Goal: Information Seeking & Learning: Learn about a topic

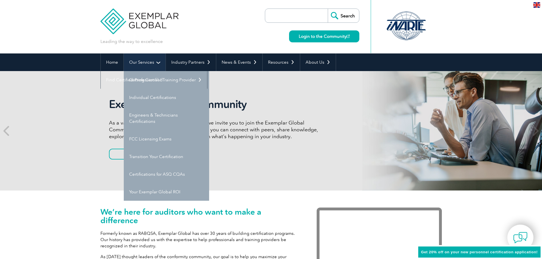
click at [139, 63] on link "Our Services" at bounding box center [145, 62] width 42 height 18
click at [141, 77] on link "Getting Certified" at bounding box center [166, 80] width 85 height 18
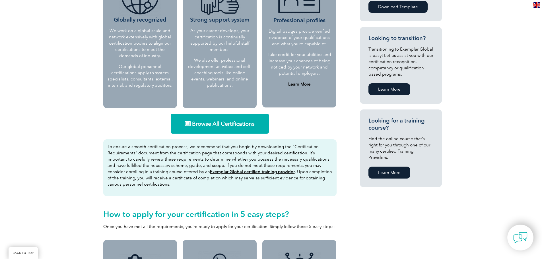
scroll to position [284, 0]
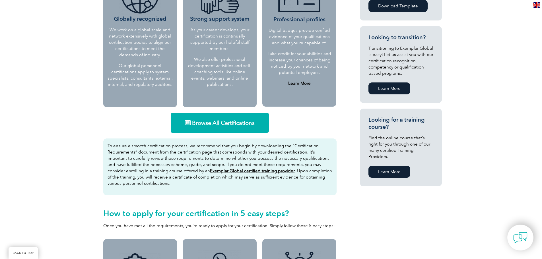
click at [214, 119] on link "Browse All Certifications" at bounding box center [220, 123] width 98 height 20
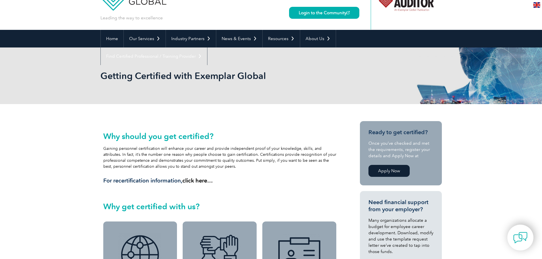
scroll to position [0, 0]
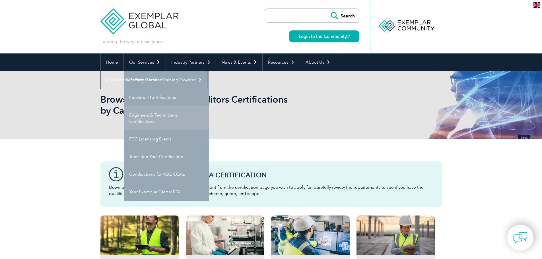
click at [160, 119] on link "Engineers & Technicians Certifications" at bounding box center [166, 118] width 85 height 24
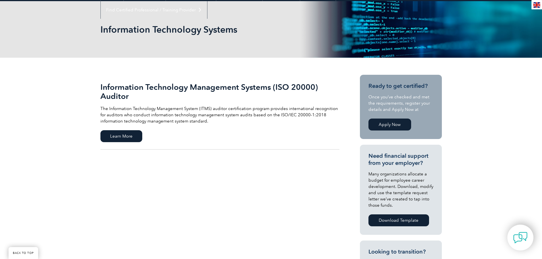
scroll to position [85, 0]
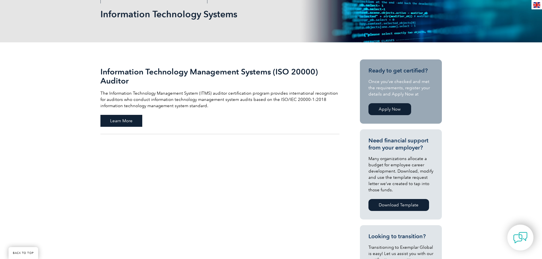
click at [123, 118] on span "Learn More" at bounding box center [121, 121] width 42 height 12
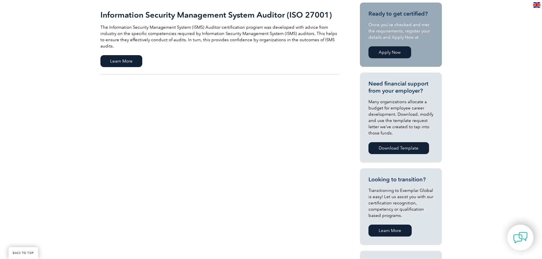
scroll to position [57, 0]
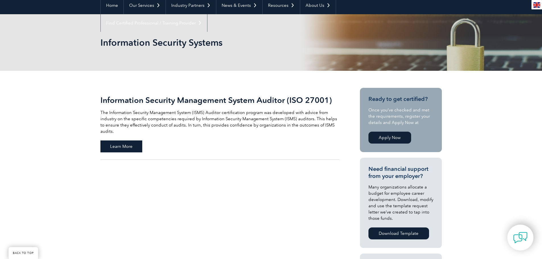
click at [127, 141] on span "Learn More" at bounding box center [121, 147] width 42 height 12
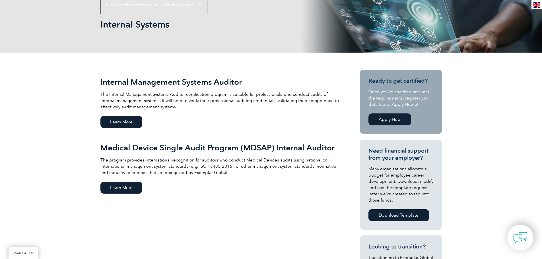
scroll to position [57, 0]
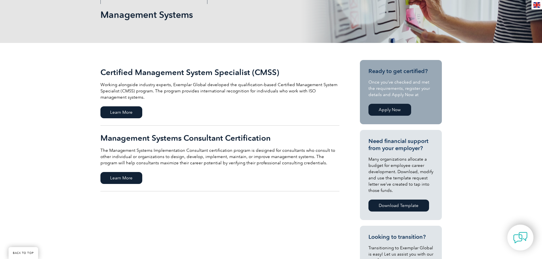
scroll to position [85, 0]
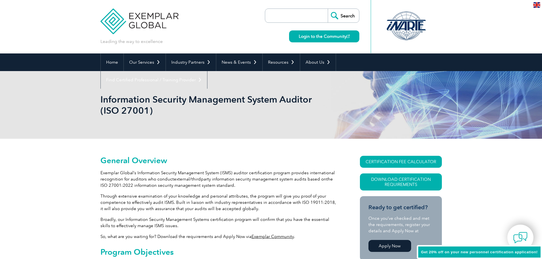
scroll to position [33, 0]
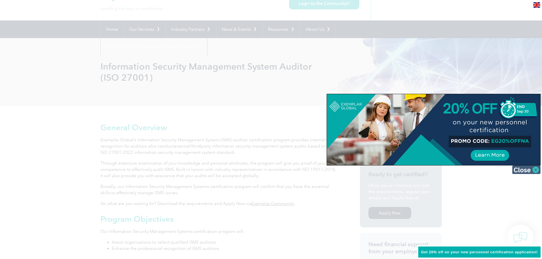
click at [536, 171] on img at bounding box center [526, 170] width 28 height 9
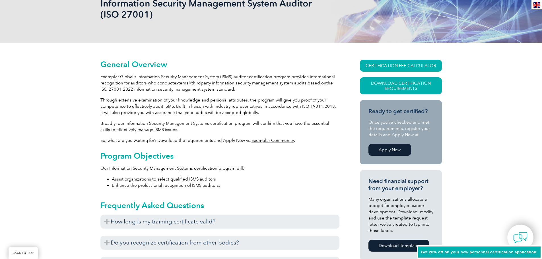
scroll to position [118, 0]
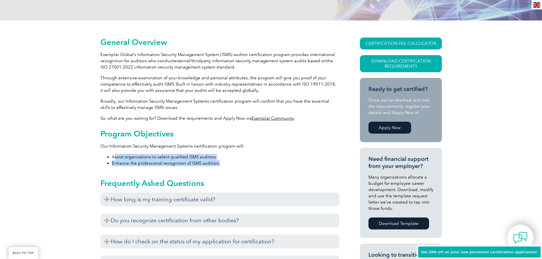
drag, startPoint x: 123, startPoint y: 155, endPoint x: 234, endPoint y: 163, distance: 110.9
click at [234, 163] on div "Program Objectives Our Information Security Management Systems certification pr…" at bounding box center [219, 147] width 239 height 37
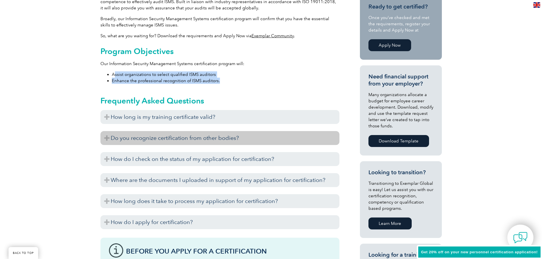
scroll to position [204, 0]
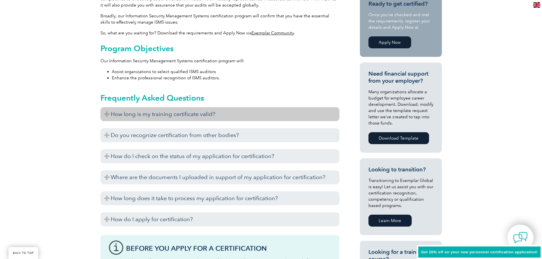
click at [107, 114] on h3 "How long is my training certificate valid?" at bounding box center [219, 114] width 239 height 14
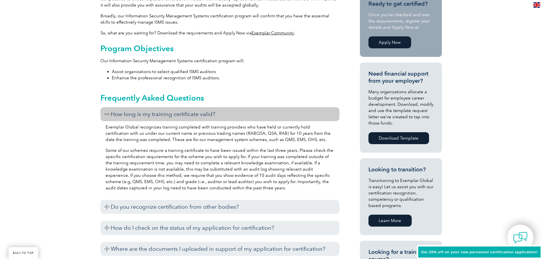
click at [107, 114] on h3 "How long is my training certificate valid?" at bounding box center [219, 114] width 239 height 14
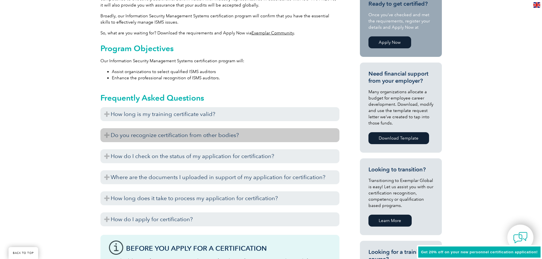
click at [105, 135] on h3 "Do you recognize certification from other bodies?" at bounding box center [219, 135] width 239 height 14
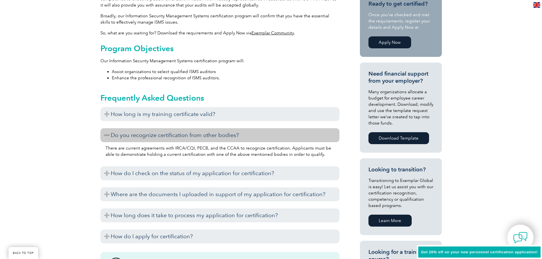
click at [105, 135] on h3 "Do you recognize certification from other bodies?" at bounding box center [219, 135] width 239 height 14
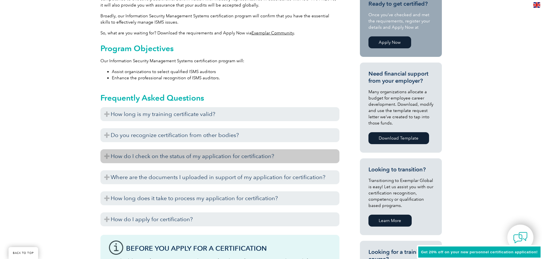
click at [106, 156] on h3 "How do I check on the status of my application for certification?" at bounding box center [219, 156] width 239 height 14
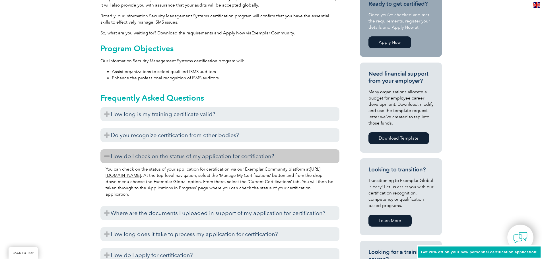
click at [106, 156] on h3 "How do I check on the status of my application for certification?" at bounding box center [219, 156] width 239 height 14
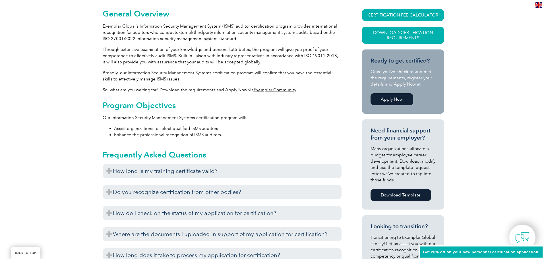
scroll to position [118, 0]
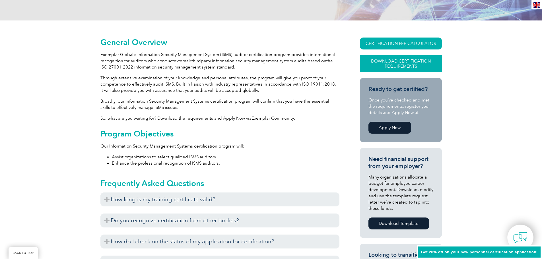
click at [405, 63] on link "Download Certification Requirements" at bounding box center [401, 63] width 82 height 17
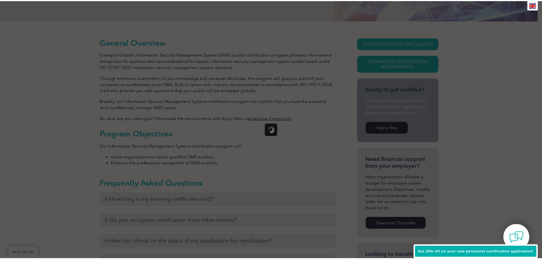
scroll to position [0, 0]
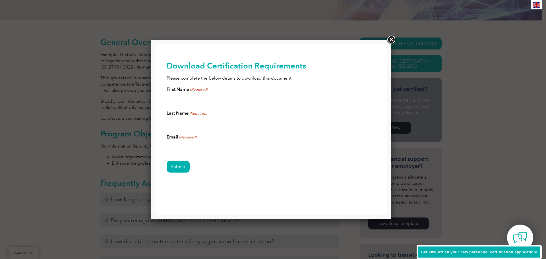
click at [395, 39] on link at bounding box center [391, 40] width 10 height 10
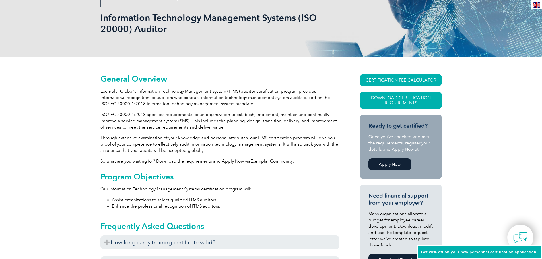
scroll to position [85, 0]
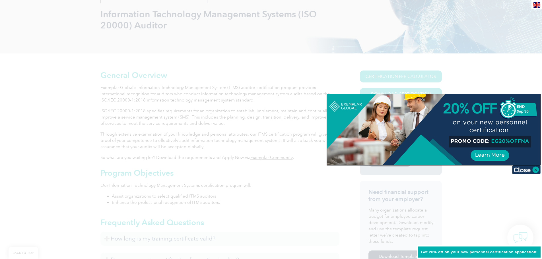
click at [145, 88] on div at bounding box center [271, 129] width 542 height 259
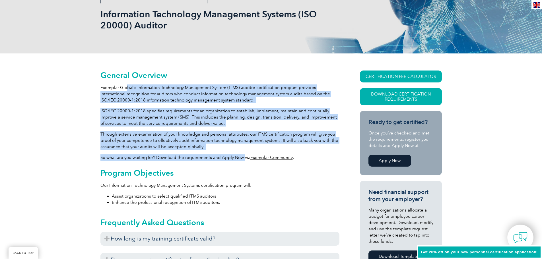
drag, startPoint x: 126, startPoint y: 88, endPoint x: 242, endPoint y: 156, distance: 134.1
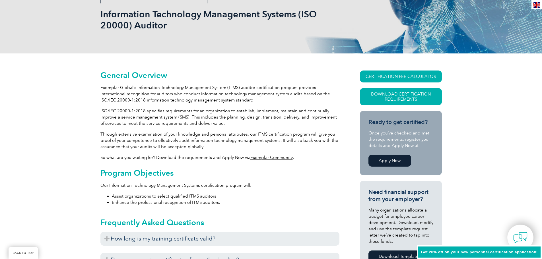
click at [241, 170] on h2 "Program Objectives" at bounding box center [219, 172] width 239 height 9
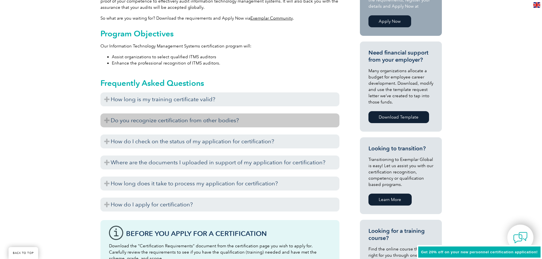
scroll to position [228, 0]
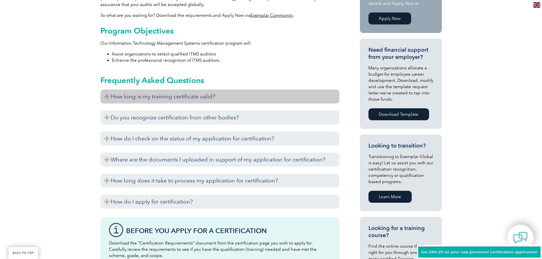
click at [110, 97] on h3 "How long is my training certificate valid?" at bounding box center [219, 97] width 239 height 14
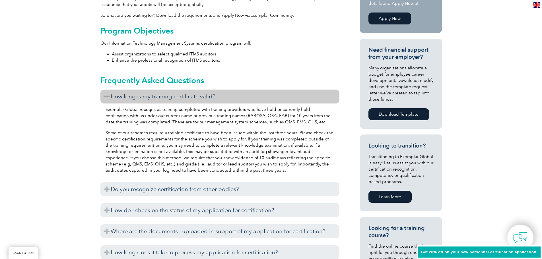
click at [110, 97] on h3 "How long is my training certificate valid?" at bounding box center [219, 97] width 239 height 14
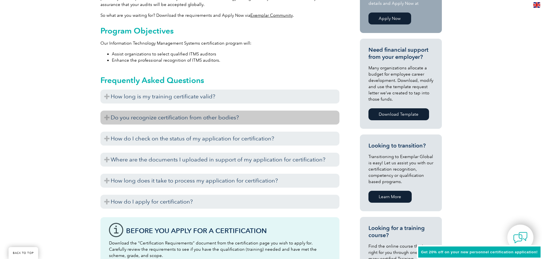
click at [108, 119] on h3 "Do you recognize certification from other bodies?" at bounding box center [219, 118] width 239 height 14
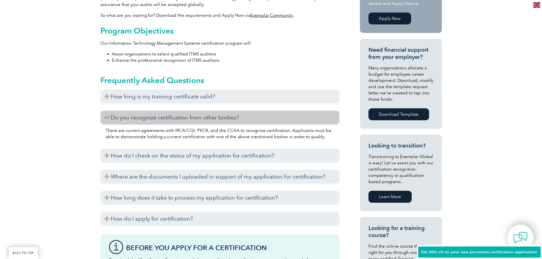
click at [108, 119] on h3 "Do you recognize certification from other bodies?" at bounding box center [219, 118] width 239 height 14
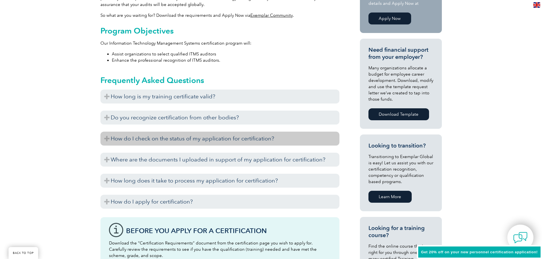
click at [109, 139] on h3 "How do I check on the status of my application for certification?" at bounding box center [219, 139] width 239 height 14
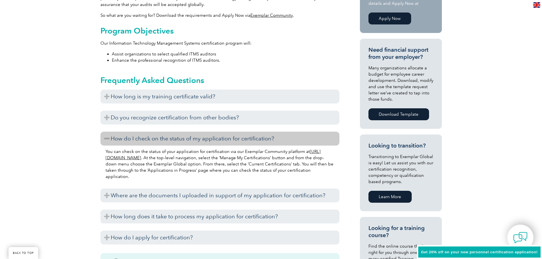
click at [109, 139] on h3 "How do I check on the status of my application for certification?" at bounding box center [219, 139] width 239 height 14
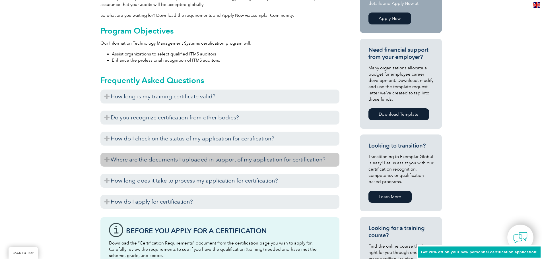
click at [109, 159] on h3 "Where are the documents I uploaded in support of my application for certificati…" at bounding box center [219, 160] width 239 height 14
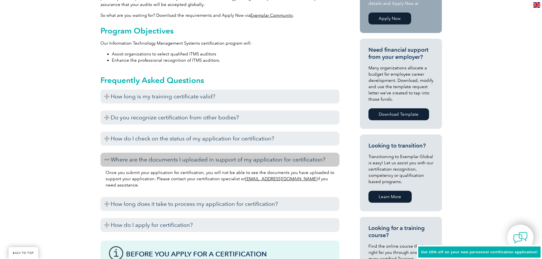
click at [109, 159] on h3 "Where are the documents I uploaded in support of my application for certificati…" at bounding box center [219, 160] width 239 height 14
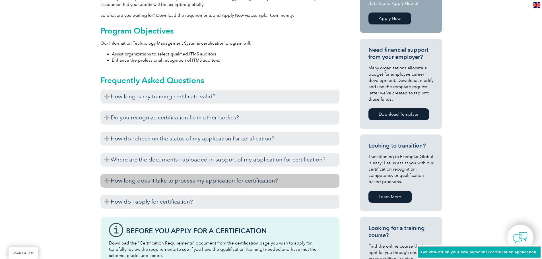
click at [117, 181] on h3 "How long does it take to process my application for certification?" at bounding box center [219, 181] width 239 height 14
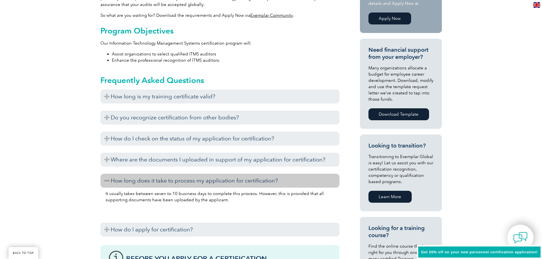
click at [117, 181] on h3 "How long does it take to process my application for certification?" at bounding box center [219, 181] width 239 height 14
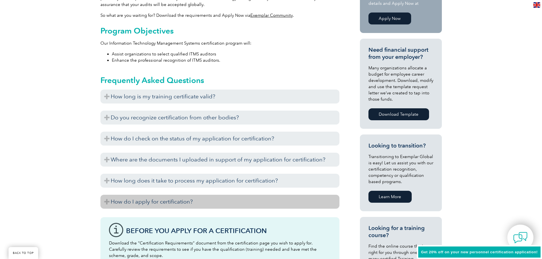
click at [110, 201] on h3 "How do I apply for certification?" at bounding box center [219, 202] width 239 height 14
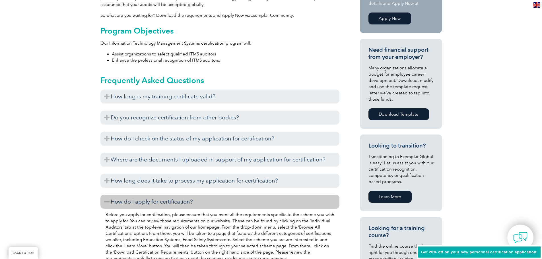
click at [110, 201] on h3 "How do I apply for certification?" at bounding box center [219, 202] width 239 height 14
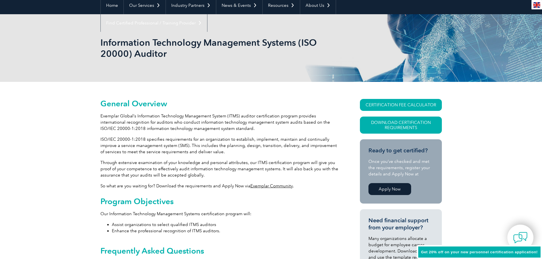
scroll to position [28, 0]
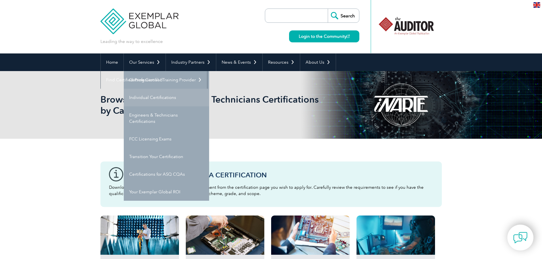
click at [158, 97] on link "Individual Certifications" at bounding box center [166, 98] width 85 height 18
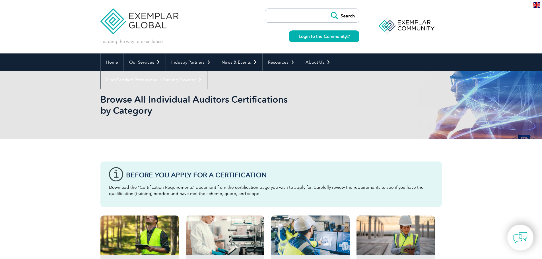
click at [300, 15] on input "search" at bounding box center [298, 16] width 60 height 14
type input "architect"
click at [346, 18] on input "Search" at bounding box center [343, 16] width 31 height 14
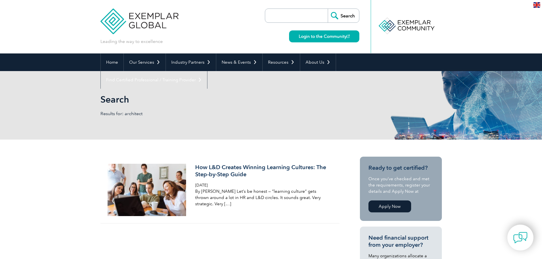
click at [287, 18] on input "search" at bounding box center [298, 16] width 60 height 14
type input "6sigma"
click at [342, 11] on input "Search" at bounding box center [343, 16] width 31 height 14
